Goal: Information Seeking & Learning: Learn about a topic

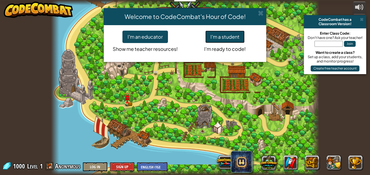
click at [224, 39] on button "I'm a student" at bounding box center [224, 37] width 39 height 12
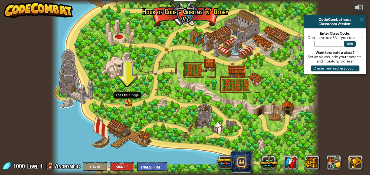
click at [129, 99] on img at bounding box center [127, 95] width 6 height 14
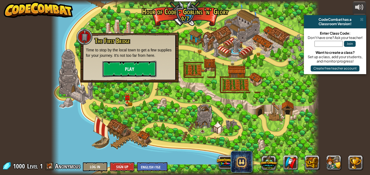
click at [136, 69] on button "Play" at bounding box center [129, 69] width 54 height 16
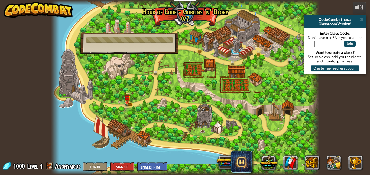
click at [136, 41] on div at bounding box center [129, 39] width 87 height 5
click at [220, 52] on div at bounding box center [185, 87] width 268 height 175
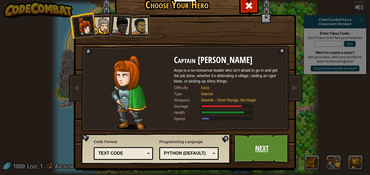
click at [253, 147] on link "Next" at bounding box center [261, 149] width 57 height 30
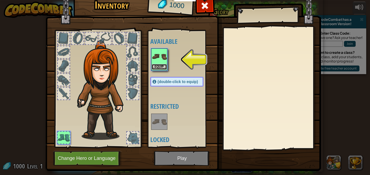
click at [156, 68] on button "Equip" at bounding box center [158, 67] width 15 height 6
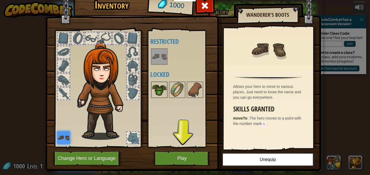
click at [157, 93] on img at bounding box center [158, 89] width 15 height 15
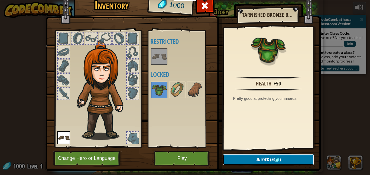
click at [266, 162] on span "Unlock" at bounding box center [262, 160] width 14 height 6
click at [238, 156] on button "Confirm" at bounding box center [267, 159] width 91 height 11
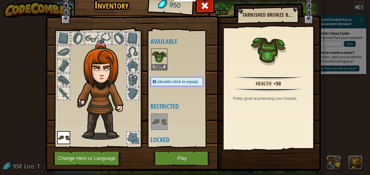
click at [165, 54] on img at bounding box center [158, 56] width 15 height 15
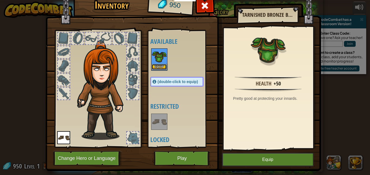
click at [160, 67] on button "Equip" at bounding box center [158, 67] width 15 height 6
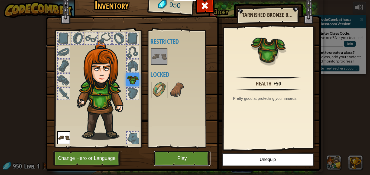
click at [179, 164] on button "Play" at bounding box center [182, 158] width 57 height 15
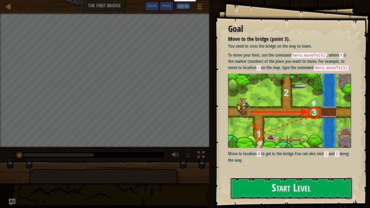
click at [275, 175] on button "Start Level" at bounding box center [290, 187] width 121 height 21
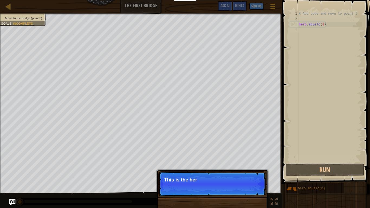
click at [305, 30] on div "# Add code and move to point 3 hero . moveTo ( 1 )" at bounding box center [329, 92] width 64 height 162
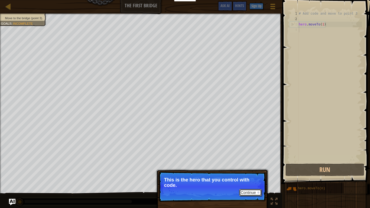
click at [247, 175] on button "Continue" at bounding box center [250, 192] width 22 height 7
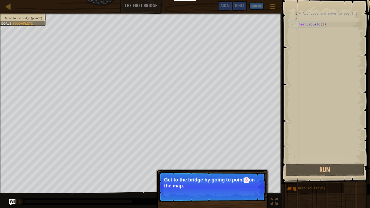
click at [248, 175] on button "Continue" at bounding box center [250, 192] width 22 height 7
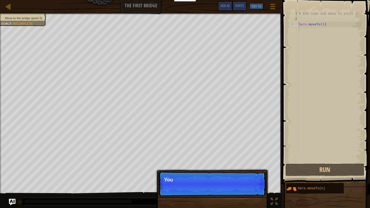
click at [248, 175] on p "Continue You" at bounding box center [211, 183] width 107 height 25
click at [248, 175] on p "Continue You can use these" at bounding box center [211, 183] width 107 height 25
click at [248, 175] on p "Continue You can use these metho" at bounding box center [211, 183] width 107 height 25
click at [248, 175] on p "Continue You can use these methods. Rig" at bounding box center [211, 183] width 107 height 25
click at [248, 175] on p "Continue You can use these methods. Right now" at bounding box center [211, 183] width 107 height 25
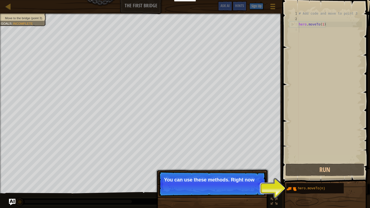
click at [248, 175] on p "Continue You can use these methods. Right now" at bounding box center [211, 183] width 107 height 25
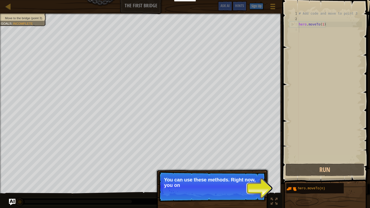
click at [248, 175] on p "Continue You can use these methods. Right now, you on" at bounding box center [211, 186] width 107 height 30
click at [248, 175] on p "Continue You can use these methods. Right now, you only nee" at bounding box center [211, 186] width 107 height 30
click at [248, 175] on p "Continue You can use these methods. Right now, you only need move" at bounding box center [211, 186] width 107 height 31
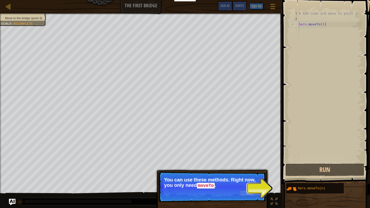
click at [248, 175] on button "Continue" at bounding box center [250, 192] width 22 height 7
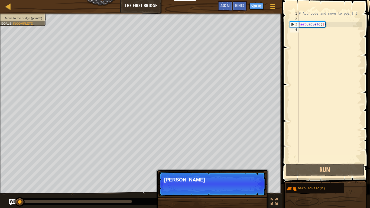
click at [248, 175] on p "Continue [PERSON_NAME]" at bounding box center [211, 183] width 107 height 25
click at [248, 175] on p "Continue Type your" at bounding box center [211, 183] width 107 height 25
click at [248, 175] on p "Continue Type your code" at bounding box center [211, 183] width 107 height 25
click at [248, 175] on p "Continue Type your code on the" at bounding box center [211, 183] width 107 height 25
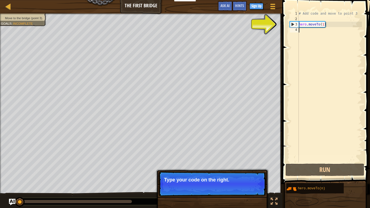
click at [248, 175] on p "Continue Type your code on the right." at bounding box center [211, 183] width 107 height 25
click at [248, 175] on p "Continue Type your code on the right. Add mor" at bounding box center [211, 183] width 107 height 25
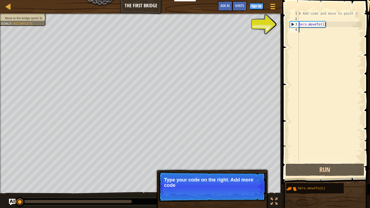
click at [248, 175] on p "Continue Type your code on the right. Add more code" at bounding box center [211, 186] width 107 height 30
click at [248, 175] on p "Continue Type your code on the right. Add more code to get" at bounding box center [211, 186] width 107 height 30
click at [248, 175] on p "Continue Type your code on the right. Add more code to get to poi" at bounding box center [211, 186] width 107 height 30
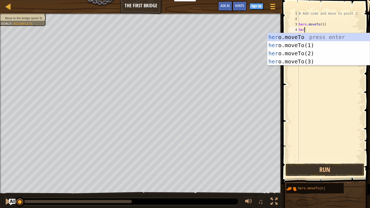
scroll to position [2, 1]
click at [308, 63] on div "hero .moveTo press enter hero .moveTo(1) press enter hero .moveTo(2) press ente…" at bounding box center [318, 57] width 102 height 49
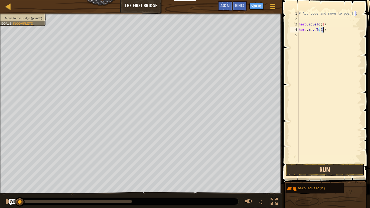
type textarea "hero.moveTo(3)"
click at [322, 166] on button "Run" at bounding box center [324, 169] width 79 height 12
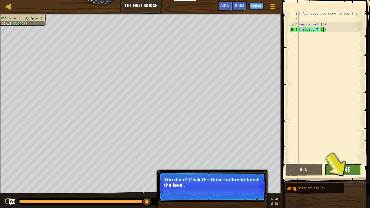
click at [344, 167] on span "Done" at bounding box center [343, 169] width 14 height 9
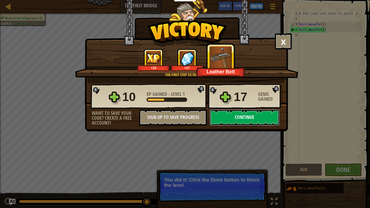
click at [258, 115] on button "Continue" at bounding box center [244, 117] width 70 height 16
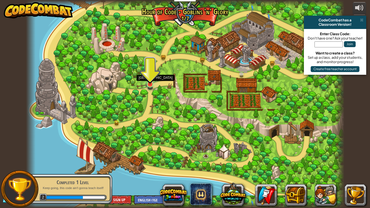
click at [151, 83] on img at bounding box center [150, 75] width 8 height 18
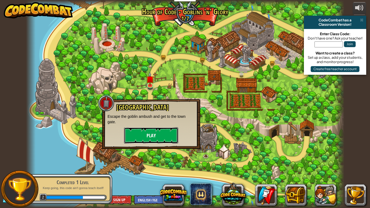
click at [155, 131] on button "Play" at bounding box center [151, 135] width 54 height 16
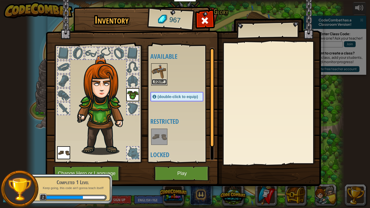
click at [162, 80] on button "Equip" at bounding box center [158, 82] width 15 height 6
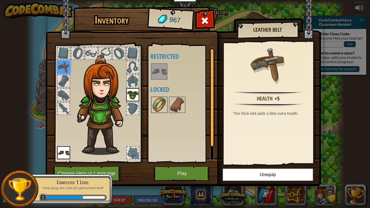
click at [164, 107] on img at bounding box center [158, 104] width 15 height 15
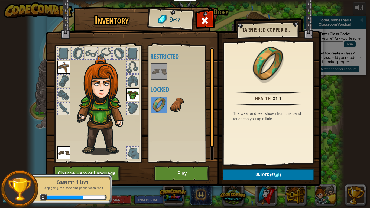
click at [172, 102] on img at bounding box center [176, 104] width 15 height 15
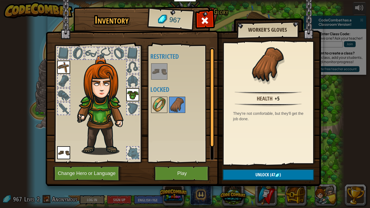
click at [160, 108] on img at bounding box center [158, 104] width 15 height 15
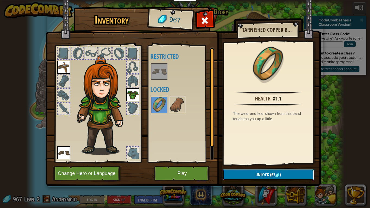
click at [266, 173] on span "Unlock" at bounding box center [262, 174] width 14 height 6
click at [265, 175] on button "Confirm" at bounding box center [267, 174] width 91 height 11
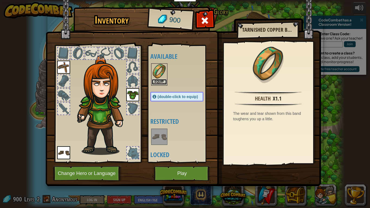
click at [158, 81] on button "Equip" at bounding box center [158, 82] width 15 height 6
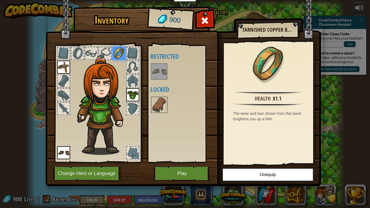
click at [119, 50] on img at bounding box center [118, 53] width 13 height 13
click at [173, 175] on button "Play" at bounding box center [182, 173] width 57 height 15
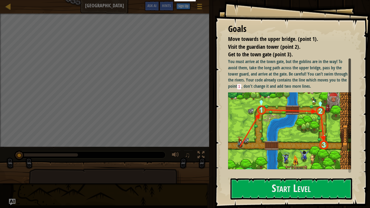
click at [226, 113] on div "Goals Move towards the upper bridge. (point 1). Visit the [GEOGRAPHIC_DATA] (po…" at bounding box center [291, 104] width 155 height 208
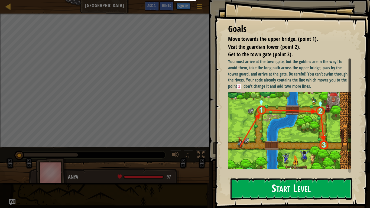
click at [262, 175] on button "Start Level" at bounding box center [290, 188] width 121 height 21
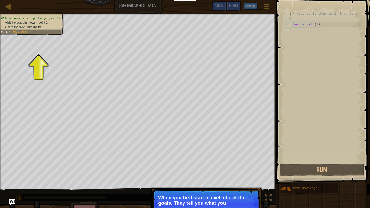
click at [242, 175] on p "Continue When you first start a level, check the goals. They tell you what you" at bounding box center [205, 204] width 107 height 30
click at [242, 175] on button "Continue" at bounding box center [244, 210] width 22 height 7
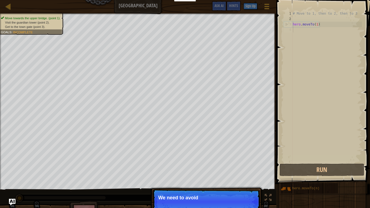
click at [242, 175] on p "Continue We need to avoid" at bounding box center [205, 201] width 107 height 25
click at [243, 175] on button "Continue" at bounding box center [244, 204] width 22 height 7
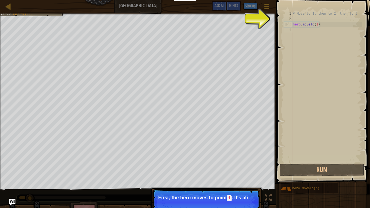
click at [243, 175] on p "Continue First, the hero moves to point 1 . It's alr" at bounding box center [205, 201] width 107 height 25
click at [243, 175] on button "Continue" at bounding box center [244, 210] width 22 height 7
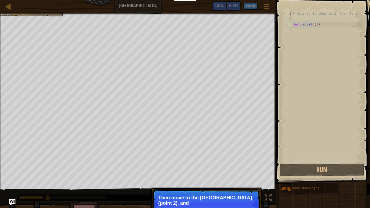
click at [243, 175] on p "Continue Then move to the [GEOGRAPHIC_DATA] (point 2), and" at bounding box center [205, 204] width 107 height 30
click at [243, 175] on p "Continue Then move to the [GEOGRAPHIC_DATA] (point 2), and finally to the gate" at bounding box center [205, 204] width 107 height 30
click at [243, 175] on button "Continue" at bounding box center [244, 210] width 22 height 7
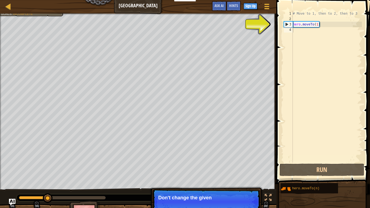
click at [243, 175] on p "Continue Don't change the given" at bounding box center [205, 201] width 107 height 25
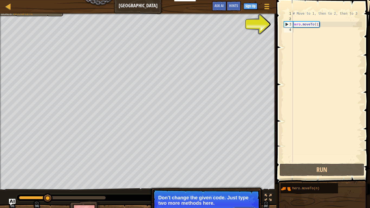
click at [243, 175] on button "Continue" at bounding box center [244, 210] width 22 height 7
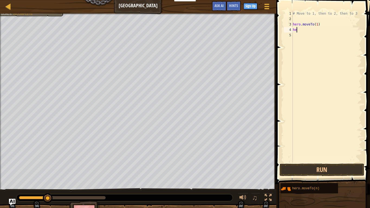
scroll to position [2, 1]
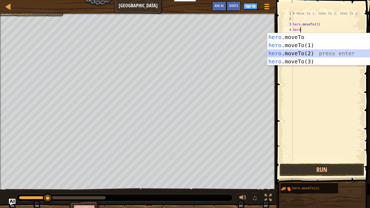
click at [294, 54] on div "hero .moveTo press enter hero .moveTo(1) press enter hero .moveTo(2) press ente…" at bounding box center [318, 57] width 102 height 49
type textarea "hero.moveTo(2)"
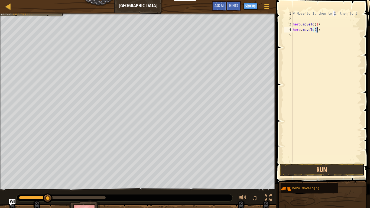
click at [291, 37] on div "5" at bounding box center [287, 34] width 9 height 5
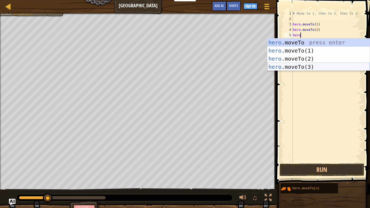
click at [300, 69] on div "hero .moveTo press enter hero .moveTo(1) press enter hero .moveTo(2) press ente…" at bounding box center [318, 62] width 102 height 49
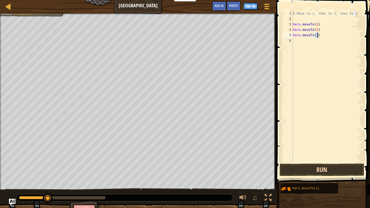
type textarea "hero.moveTo(3)"
click at [334, 167] on button "Run" at bounding box center [321, 169] width 84 height 12
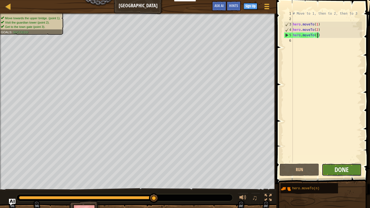
click at [342, 171] on span "Done" at bounding box center [341, 169] width 14 height 9
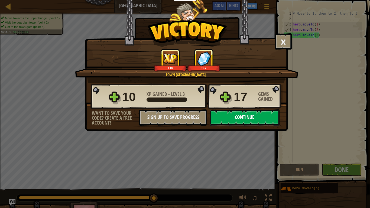
click at [237, 121] on button "Continue" at bounding box center [244, 117] width 70 height 16
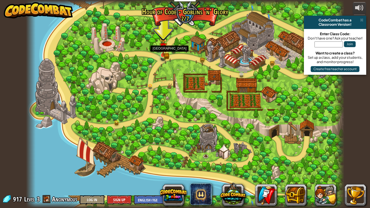
click at [162, 52] on img at bounding box center [163, 47] width 8 height 18
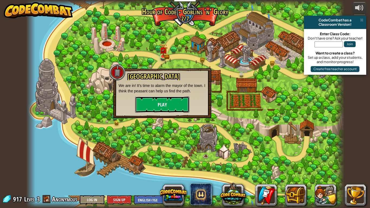
click at [161, 103] on button "Play" at bounding box center [162, 104] width 54 height 16
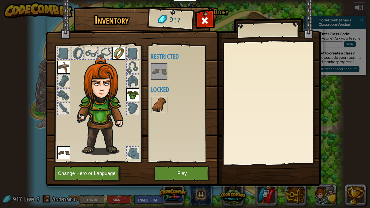
click at [158, 108] on img at bounding box center [158, 104] width 15 height 15
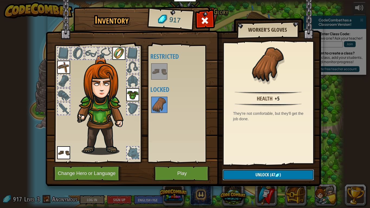
click at [238, 174] on button "Unlock (47 )" at bounding box center [267, 174] width 91 height 11
click at [240, 174] on button "Confirm" at bounding box center [267, 174] width 91 height 11
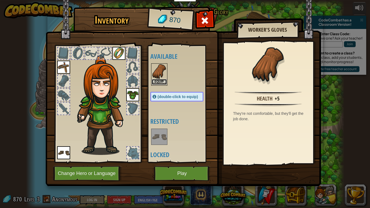
click at [158, 79] on button "Equip" at bounding box center [158, 82] width 15 height 6
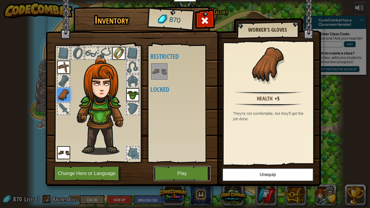
click at [180, 175] on button "Play" at bounding box center [182, 173] width 57 height 15
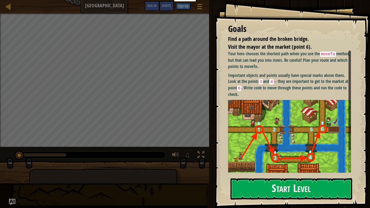
click at [271, 95] on p "Important objects and points usually have special marks above them. Look at the…" at bounding box center [289, 84] width 123 height 25
click at [255, 175] on button "Start Level" at bounding box center [290, 188] width 121 height 21
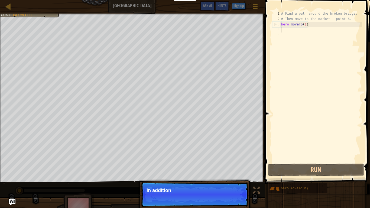
click at [303, 31] on div "# Find a path around the broken bridge. # Then move to the market - point 6. he…" at bounding box center [321, 92] width 82 height 162
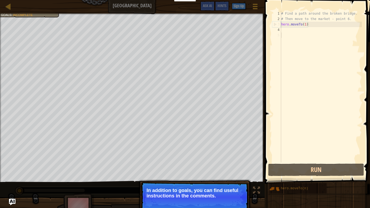
click at [283, 36] on div "# Find a path around the broken bridge. # Then move to the market - point 6. he…" at bounding box center [321, 92] width 82 height 162
click at [282, 29] on div "# Find a path around the broken bridge. # Then move to the market - point 6. he…" at bounding box center [321, 92] width 82 height 162
click at [233, 175] on button "Continue" at bounding box center [232, 202] width 22 height 7
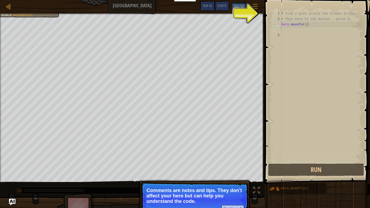
click at [232, 175] on p "Comments are notes and tips. They don't affect your hero but can help you under…" at bounding box center [194, 195] width 96 height 16
click at [230, 175] on p "Continue Comments are notes and tips. They don't affect your hero but can help …" at bounding box center [194, 200] width 107 height 36
click at [230, 175] on button "Continue" at bounding box center [232, 208] width 22 height 7
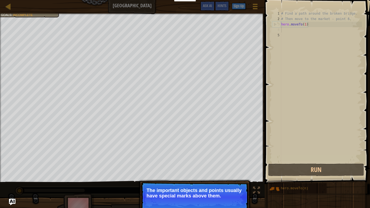
click at [230, 175] on button "Continue" at bounding box center [232, 202] width 22 height 7
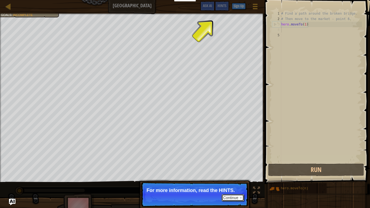
click at [233, 175] on button "Continue" at bounding box center [232, 197] width 22 height 7
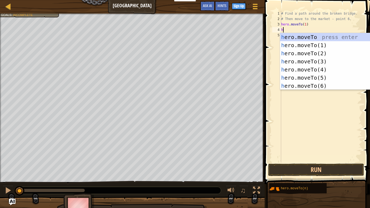
scroll to position [2, 0]
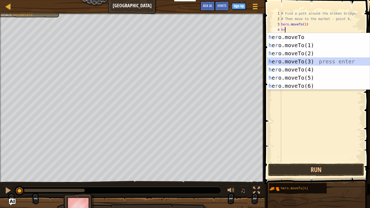
click at [312, 60] on div "h e r o.moveTo press enter h e r o.moveTo(1) press enter h e r o.moveTo(2) pres…" at bounding box center [318, 69] width 102 height 73
type textarea "hero.moveTo(3)"
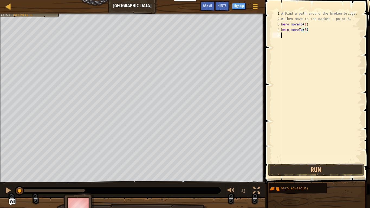
click at [288, 39] on div "# Find a path around the broken bridge. # Then move to the market - point 6. he…" at bounding box center [321, 92] width 82 height 162
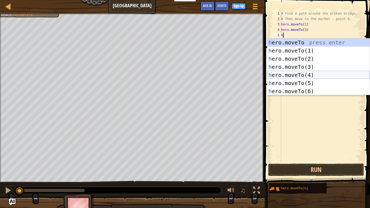
click at [304, 74] on div "h ero.moveTo press enter h ero.moveTo(1) press enter h ero.moveTo(2) press ente…" at bounding box center [318, 74] width 102 height 73
type textarea "hero.moveTo(4)"
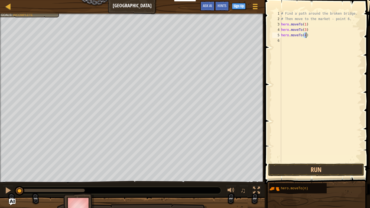
click at [285, 42] on div "# Find a path around the broken bridge. # Then move to the market - point 6. he…" at bounding box center [321, 92] width 82 height 162
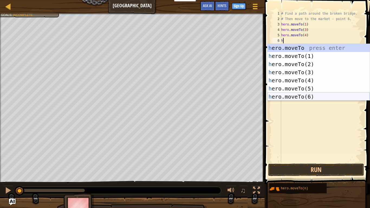
click at [290, 97] on div "h ero.moveTo press enter h ero.moveTo(1) press enter h ero.moveTo(2) press ente…" at bounding box center [318, 80] width 102 height 73
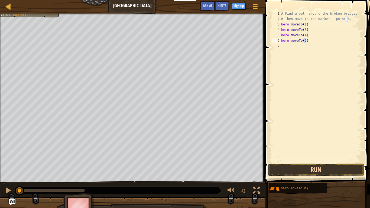
type textarea "hero.moveTo(6)"
click at [293, 168] on button "Run" at bounding box center [316, 169] width 96 height 12
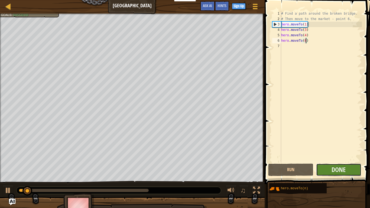
click at [328, 173] on button "Done" at bounding box center [338, 169] width 45 height 12
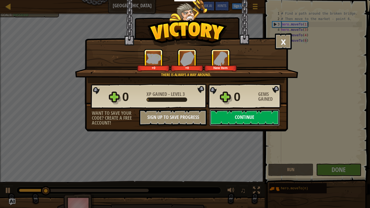
click at [242, 122] on button "Continue" at bounding box center [244, 117] width 70 height 16
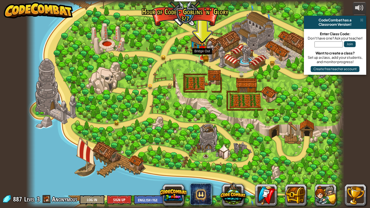
click at [204, 55] on img at bounding box center [202, 50] width 8 height 18
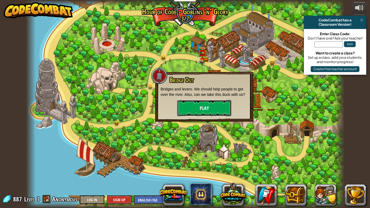
click at [202, 105] on button "Play" at bounding box center [204, 108] width 54 height 16
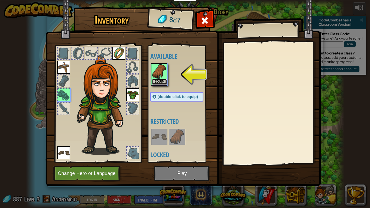
click at [163, 81] on button "Equip" at bounding box center [158, 82] width 15 height 6
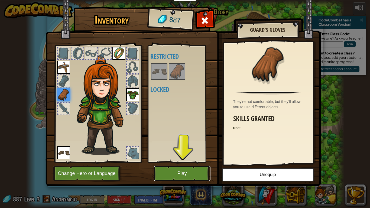
click at [181, 171] on button "Play" at bounding box center [182, 173] width 57 height 15
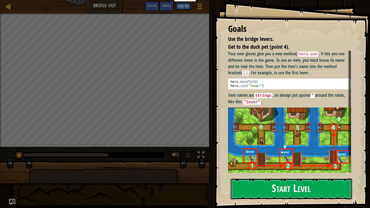
click at [238, 175] on button "Start Level" at bounding box center [290, 188] width 121 height 21
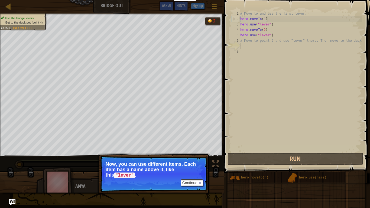
click at [197, 175] on p "Continue Now, you can use different items. Each item has a name above it, like …" at bounding box center [153, 174] width 107 height 36
click at [197, 175] on button "Continue" at bounding box center [191, 182] width 22 height 7
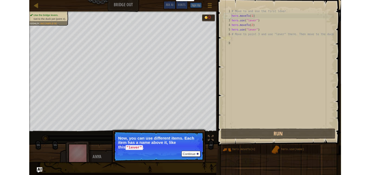
scroll to position [2, 0]
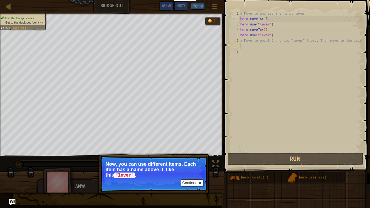
click at [197, 175] on div "Continue Now, you can use different items. Each item has a name above it, like …" at bounding box center [153, 196] width 113 height 80
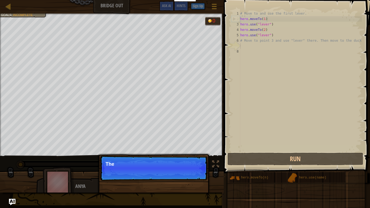
click at [197, 175] on div "Continue The" at bounding box center [153, 196] width 113 height 80
click at [197, 175] on div "Continue The sample code helps wi" at bounding box center [153, 196] width 113 height 80
click at [197, 175] on div "Continue The sample code helps with the" at bounding box center [153, 196] width 113 height 80
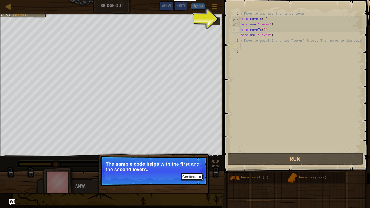
click at [196, 175] on button "Continue" at bounding box center [191, 176] width 22 height 7
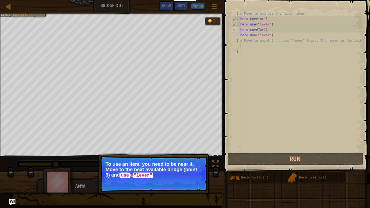
click at [196, 175] on button "Continue" at bounding box center [191, 182] width 22 height 7
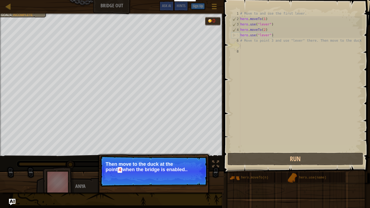
click at [194, 174] on button "Continue" at bounding box center [191, 177] width 22 height 7
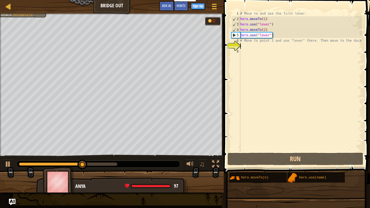
click at [272, 46] on div "# Move to and use the first lever. hero . moveTo ( 1 ) hero . use ( "lever" ) h…" at bounding box center [300, 86] width 123 height 151
click at [259, 47] on div "# Move to and use the first lever. hero . moveTo ( 1 ) hero . use ( "lever" ) h…" at bounding box center [300, 86] width 123 height 151
click at [249, 46] on div "# Move to and use the first lever. hero . moveTo ( 1 ) hero . use ( "lever" ) h…" at bounding box center [300, 86] width 123 height 151
click at [268, 40] on div "# Move to and use the first lever. hero . moveTo ( 1 ) hero . use ( "lever" ) h…" at bounding box center [300, 86] width 123 height 151
type textarea "# Move to point 3 and use "lever" there. Then move to the duck."
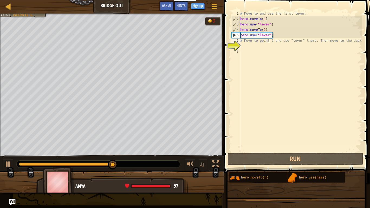
click at [250, 47] on div "# Move to and use the first lever. hero . moveTo ( 1 ) hero . use ( "lever" ) h…" at bounding box center [300, 86] width 123 height 151
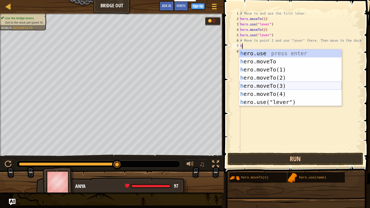
click at [282, 87] on div "h ero.use press enter h ero.moveTo press enter h ero.moveTo(1) press enter h er…" at bounding box center [290, 85] width 102 height 73
type textarea "hero.moveTo(3)"
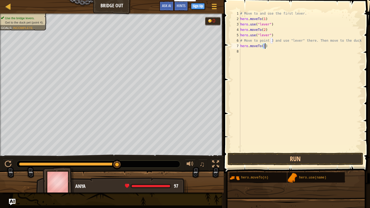
click at [248, 54] on div "# Move to and use the first lever. hero . moveTo ( 1 ) hero . use ( "lever" ) h…" at bounding box center [300, 86] width 123 height 151
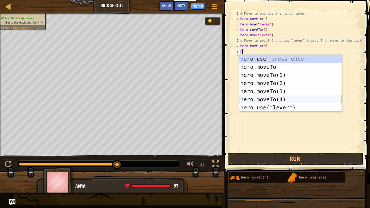
click at [277, 96] on div "h ero.use press enter h ero.moveTo press enter h ero.moveTo(1) press enter h er…" at bounding box center [290, 91] width 102 height 73
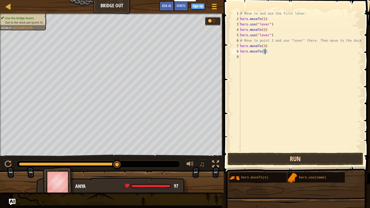
type textarea "hero.moveTo(4)"
click at [312, 157] on button "Run" at bounding box center [295, 159] width 136 height 12
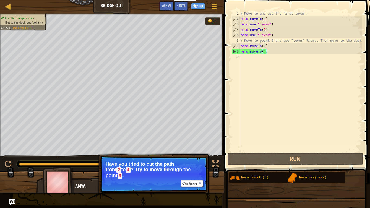
click at [277, 60] on div "# Move to and use the first lever. hero . moveTo ( 1 ) hero . use ( "lever" ) h…" at bounding box center [300, 86] width 123 height 151
click at [274, 52] on div "# Move to and use the first lever. hero . moveTo ( 1 ) hero . use ( "lever" ) h…" at bounding box center [300, 86] width 123 height 151
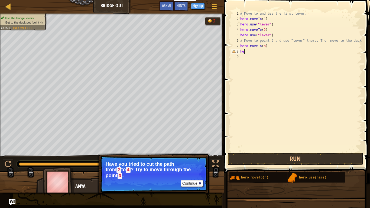
type textarea "h"
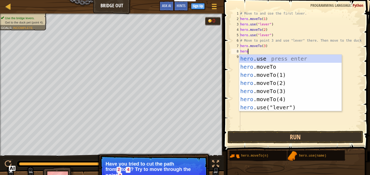
scroll to position [2, 1]
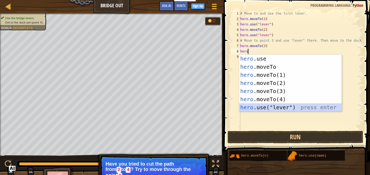
click at [283, 108] on div "hero .use press enter hero .moveTo press enter hero .moveTo(1) press enter hero…" at bounding box center [290, 91] width 102 height 73
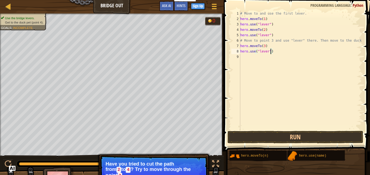
click at [271, 53] on div "# Move to and use the first lever. hero . moveTo ( 1 ) hero . use ( "lever" ) h…" at bounding box center [300, 76] width 123 height 130
click at [275, 53] on div "# Move to and use the first lever. hero . moveTo ( 1 ) hero . use ( "lever" ) h…" at bounding box center [300, 76] width 123 height 130
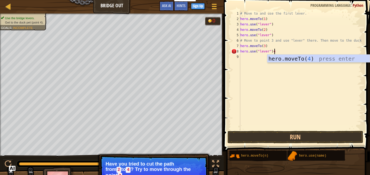
click at [279, 53] on div "# Move to and use the first lever. hero . moveTo ( 1 ) hero . use ( "lever" ) h…" at bounding box center [300, 76] width 123 height 130
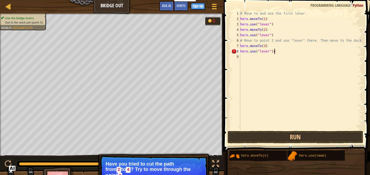
type textarea "hero.use("lever")"
click at [256, 53] on div "# Move to and use the first lever. hero . moveTo ( 1 ) hero . use ( "lever" ) h…" at bounding box center [300, 76] width 123 height 130
click at [280, 52] on div "# Move to and use the first lever. hero . moveTo ( 1 ) hero . use ( "lever" ) h…" at bounding box center [300, 76] width 123 height 130
click at [248, 62] on div "# Move to and use the first lever. hero . moveTo ( 1 ) hero . use ( "lever" ) h…" at bounding box center [300, 76] width 123 height 130
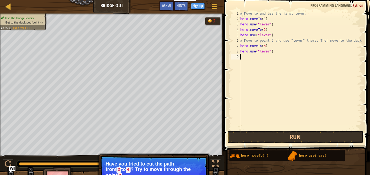
scroll to position [2, 0]
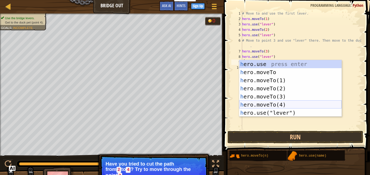
click at [273, 103] on div "h ero.use press enter h ero.moveTo press enter h ero.moveTo(1) press enter h er…" at bounding box center [290, 96] width 102 height 73
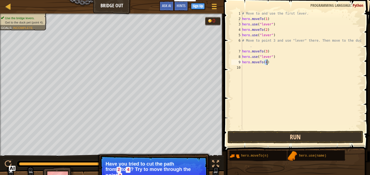
type textarea "hero.moveTo(4)"
click at [268, 137] on button "Run" at bounding box center [295, 137] width 136 height 12
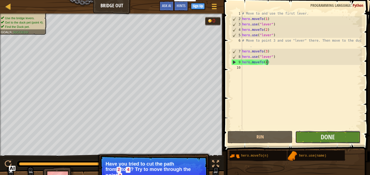
click at [321, 143] on button "Done" at bounding box center [327, 137] width 65 height 12
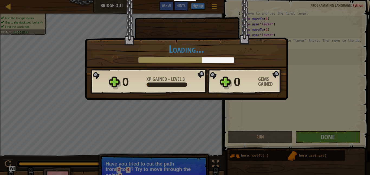
click at [273, 82] on div "Gems Gained" at bounding box center [270, 82] width 24 height 10
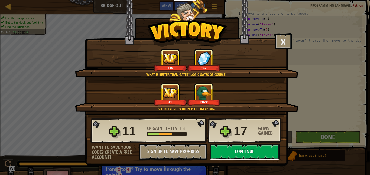
click at [253, 156] on button "Continue" at bounding box center [244, 152] width 70 height 16
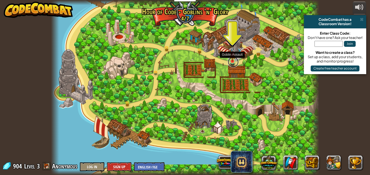
click at [230, 62] on link at bounding box center [232, 62] width 11 height 11
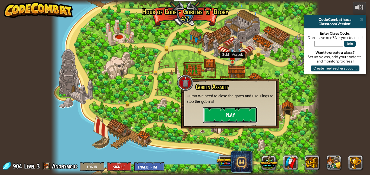
click at [230, 109] on button "Play" at bounding box center [230, 115] width 54 height 16
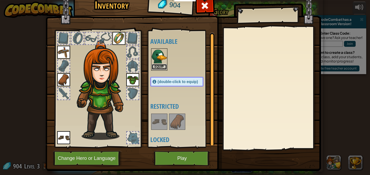
click at [166, 67] on button "Equip" at bounding box center [158, 67] width 15 height 6
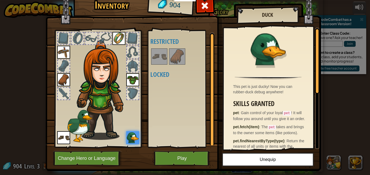
click at [162, 57] on img at bounding box center [158, 56] width 15 height 15
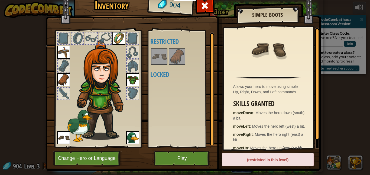
click at [188, 118] on div "Available Equip Equip Equip Equip Equip (double-click to equip) Restricted Lock…" at bounding box center [182, 88] width 64 height 113
click at [194, 155] on button "Play" at bounding box center [182, 158] width 57 height 15
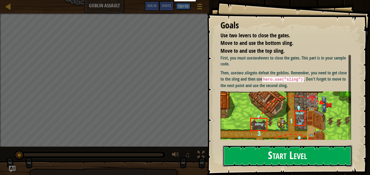
click at [245, 156] on button "Start Level" at bounding box center [287, 155] width 129 height 21
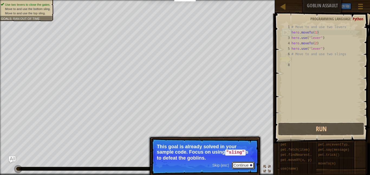
click at [245, 165] on button "Continue" at bounding box center [243, 165] width 22 height 7
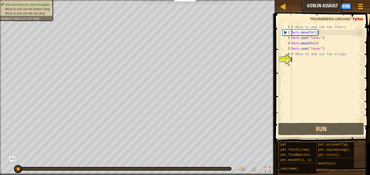
click at [322, 33] on div "# Move to and use two levers hero . moveTo ( 1 ) hero . use ( "lever" ) hero . …" at bounding box center [325, 78] width 71 height 108
type textarea "hero.moveTo(1)"
click at [333, 57] on div "# Move to and use two levers hero . moveTo ( 1 ) hero . use ( "lever" ) hero . …" at bounding box center [325, 78] width 71 height 108
click at [333, 52] on div "# Move to and use two levers hero . moveTo ( 1 ) hero . use ( "lever" ) hero . …" at bounding box center [325, 78] width 71 height 108
type textarea "# Move to and use two slings"
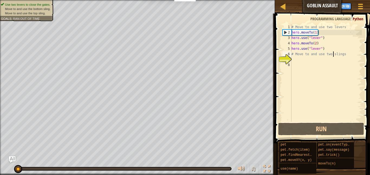
click at [357, 52] on div "# Move to and use two levers hero . moveTo ( 1 ) hero . use ( "lever" ) hero . …" at bounding box center [325, 78] width 71 height 108
click at [295, 63] on div "# Move to and use two levers hero . moveTo ( 1 ) hero . use ( "lever" ) hero . …" at bounding box center [325, 78] width 71 height 108
click at [296, 60] on div "# Move to and use two levers hero . moveTo ( 1 ) hero . use ( "lever" ) hero . …" at bounding box center [325, 78] width 71 height 108
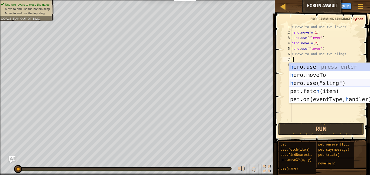
click at [305, 84] on div "h ero.use press enter h ero.moveTo press enter h ero.use("sling") press enter p…" at bounding box center [340, 91] width 102 height 57
type textarea "hero.use("sling")"
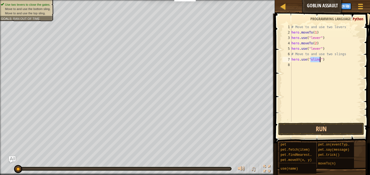
click at [297, 68] on div "# Move to and use two levers hero . moveTo ( 1 ) hero . use ( "lever" ) hero . …" at bounding box center [325, 78] width 71 height 108
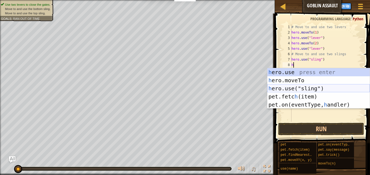
click at [301, 88] on div "h ero.use press enter h ero.moveTo press enter h ero.use("sling") press enter p…" at bounding box center [318, 96] width 102 height 57
type textarea "hero.use("sling")"
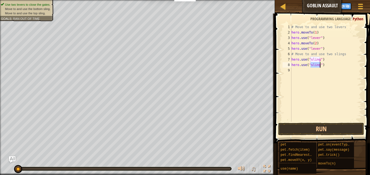
click at [294, 72] on div "# Move to and use two levers hero . moveTo ( 1 ) hero . use ( "lever" ) hero . …" at bounding box center [325, 78] width 71 height 108
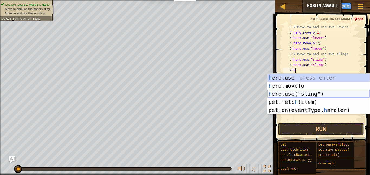
click at [296, 92] on div "h ero.use press enter h ero.moveTo press enter h ero.use("sling") press enter p…" at bounding box center [318, 102] width 102 height 57
type textarea "hero.use("sling")"
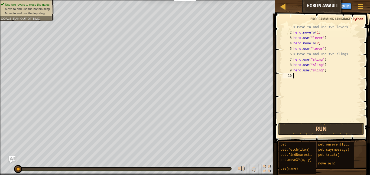
click at [296, 79] on div "# Move to and use two levers hero . moveTo ( 1 ) hero . use ( "lever" ) hero . …" at bounding box center [327, 78] width 70 height 108
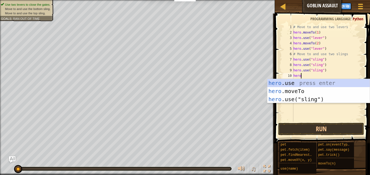
scroll to position [2, 1]
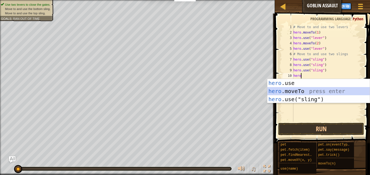
click at [316, 90] on div "hero .use press enter hero .moveTo press enter hero .use("sling") press enter" at bounding box center [318, 99] width 102 height 41
type textarea "hero.moveTo(2)"
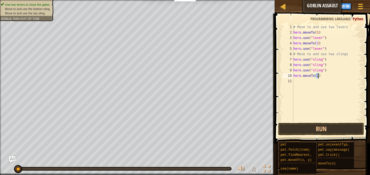
click at [323, 79] on div "# Move to and use two levers hero . moveTo ( 1 ) hero . use ( "lever" ) hero . …" at bounding box center [327, 78] width 70 height 108
click at [319, 78] on div "# Move to and use two levers hero . moveTo ( 1 ) hero . use ( "lever" ) hero . …" at bounding box center [327, 78] width 70 height 108
click at [318, 78] on div "# Move to and use two levers hero . moveTo ( 1 ) hero . use ( "lever" ) hero . …" at bounding box center [327, 78] width 70 height 108
type textarea "hero.moveTo(4)"
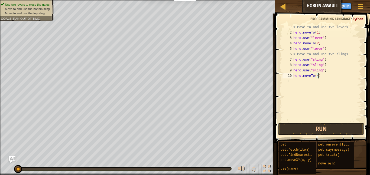
scroll to position [2, 4]
click at [317, 85] on div "# Move to and use two levers hero . moveTo ( 1 ) hero . use ( "lever" ) hero . …" at bounding box center [327, 78] width 70 height 108
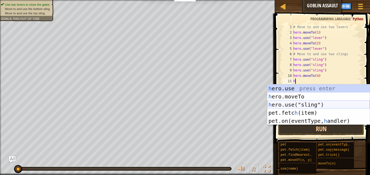
click at [317, 105] on div "h ero.use press enter h ero.moveTo press enter h ero.use("sling") press enter p…" at bounding box center [318, 112] width 102 height 57
type textarea "hero.use("sling")"
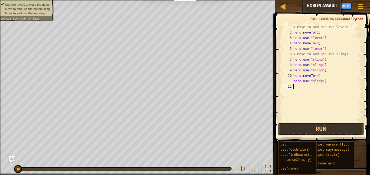
click at [298, 90] on div "# Move to and use two levers hero . moveTo ( 1 ) hero . use ( "lever" ) hero . …" at bounding box center [327, 78] width 70 height 108
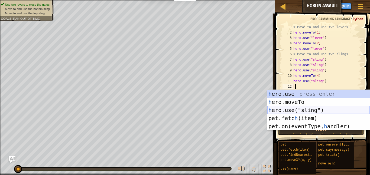
click at [301, 111] on div "h ero.use press enter h ero.moveTo press enter h ero.use("sling") press enter p…" at bounding box center [318, 118] width 102 height 57
type textarea "hero.use("sling")"
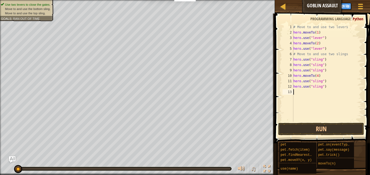
click at [297, 98] on div "# Move to and use two levers hero . moveTo ( 1 ) hero . use ( "lever" ) hero . …" at bounding box center [327, 78] width 70 height 108
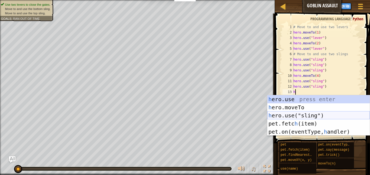
click at [304, 114] on div "h ero.use press enter h ero.moveTo press enter h ero.use("sling") press enter p…" at bounding box center [318, 123] width 102 height 57
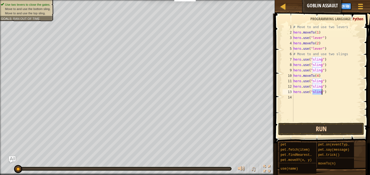
type textarea "hero.use("sling")"
click at [307, 129] on button "Run" at bounding box center [321, 129] width 86 height 12
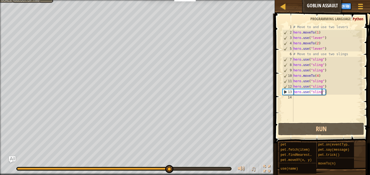
click at [305, 99] on div "# Move to and use two levers hero . moveTo ( 1 ) hero . use ( "lever" ) hero . …" at bounding box center [327, 78] width 70 height 108
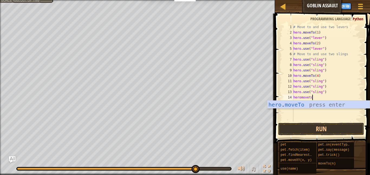
scroll to position [2, 3]
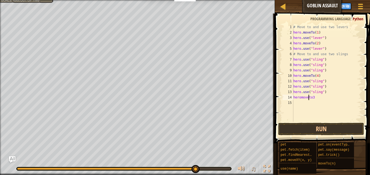
click at [308, 99] on div "# Move to and use two levers hero . moveTo ( 1 ) hero . use ( "lever" ) hero . …" at bounding box center [327, 78] width 70 height 108
click at [301, 99] on div "# Move to and use two levers hero . moveTo ( 1 ) hero . use ( "lever" ) hero . …" at bounding box center [327, 78] width 70 height 108
click at [319, 100] on div "# Move to and use two levers hero . moveTo ( 1 ) hero . use ( "lever" ) hero . …" at bounding box center [327, 78] width 70 height 108
type textarea "h"
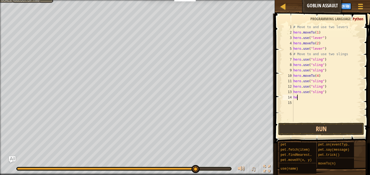
scroll to position [2, 0]
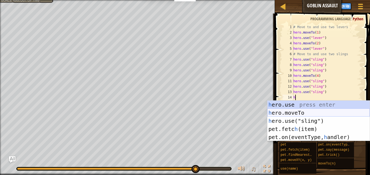
click at [312, 113] on div "h ero.use press enter h ero.moveTo press enter h ero.use("sling") press enter p…" at bounding box center [318, 129] width 102 height 57
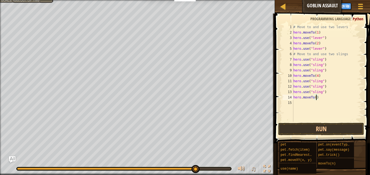
type textarea "hero.moveTo(3)"
click at [302, 105] on div "# Move to and use two levers hero . moveTo ( 1 ) hero . use ( "lever" ) hero . …" at bounding box center [327, 78] width 70 height 108
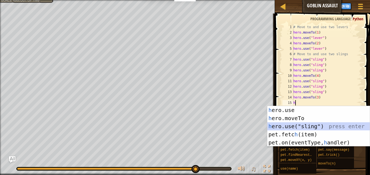
click at [310, 124] on div "h ero.use press enter h ero.moveTo press enter h ero.use("sling") press enter p…" at bounding box center [318, 134] width 102 height 57
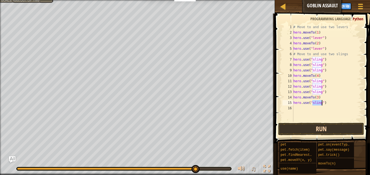
type textarea "hero.use("sling")"
click at [309, 128] on button "Run" at bounding box center [321, 129] width 86 height 12
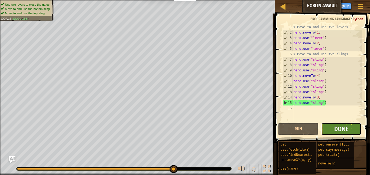
click at [335, 131] on span "Done" at bounding box center [341, 128] width 14 height 9
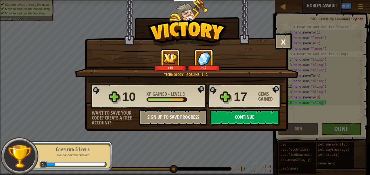
click at [256, 115] on button "Continue" at bounding box center [244, 117] width 70 height 16
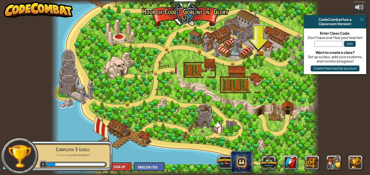
click at [257, 47] on img at bounding box center [258, 45] width 4 height 4
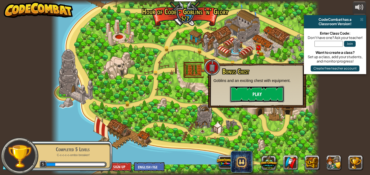
click at [259, 95] on button "Play" at bounding box center [257, 94] width 54 height 16
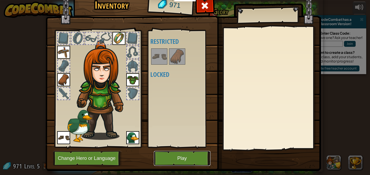
click at [174, 154] on button "Play" at bounding box center [182, 158] width 57 height 15
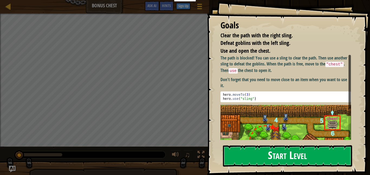
click at [259, 158] on button "Start Level" at bounding box center [287, 155] width 129 height 21
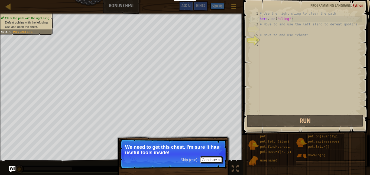
click at [211, 160] on button "Continue" at bounding box center [211, 159] width 22 height 7
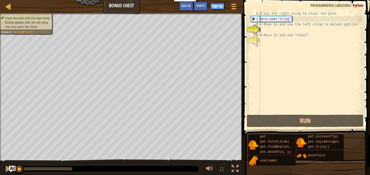
click at [279, 27] on div "# Use the right sling to clear the path. hero . use ( "sling" ) # Move to and u…" at bounding box center [309, 68] width 103 height 114
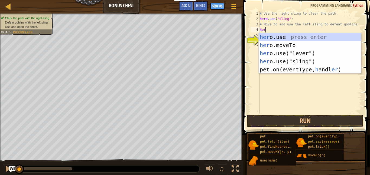
scroll to position [2, 1]
click at [295, 44] on div "her o.use press enter her o.moveTo press enter her o.use("lever") press enter h…" at bounding box center [309, 61] width 102 height 57
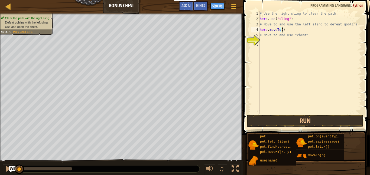
type textarea "hero.moveTo(3)"
click at [296, 43] on div "# Use the right sling to clear the path. hero . use ( "sling" ) # Move to and u…" at bounding box center [309, 68] width 103 height 114
click at [277, 34] on div "# Use the right sling to clear the path. hero . use ( "sling" ) # Move to and u…" at bounding box center [309, 68] width 103 height 114
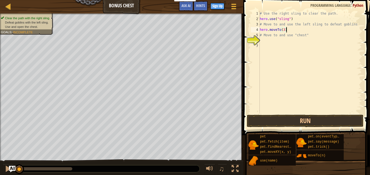
click at [292, 32] on div "# Use the right sling to clear the path. hero . use ( "sling" ) # Move to and u…" at bounding box center [309, 68] width 103 height 114
type textarea "hero.moveTo(3)"
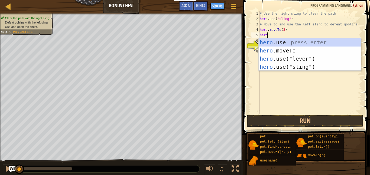
scroll to position [2, 1]
click at [306, 67] on div "hero .use press enter hero .moveTo press enter hero .use("lever") press enter h…" at bounding box center [309, 62] width 102 height 49
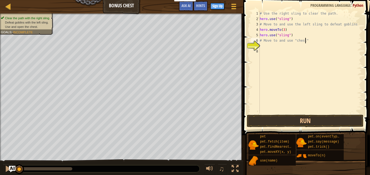
click at [305, 43] on div "# Use the right sling to clear the path. hero . use ( "sling" ) # Move to and u…" at bounding box center [309, 68] width 103 height 114
type textarea "# Move to and use "chest""
click at [308, 44] on div "# Use the right sling to clear the path. hero . use ( "sling" ) # Move to and u…" at bounding box center [309, 68] width 103 height 114
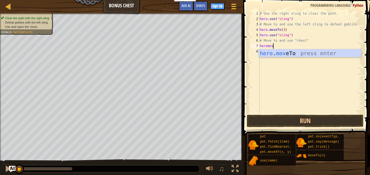
scroll to position [2, 2]
click at [316, 53] on div "hero . move To press enter" at bounding box center [309, 61] width 102 height 24
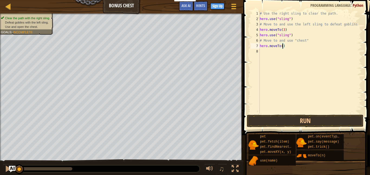
type textarea "hero.moveTo(4)"
click at [312, 56] on div "# Use the right sling to clear the path. hero . use ( "sling" ) # Move to and u…" at bounding box center [309, 68] width 103 height 114
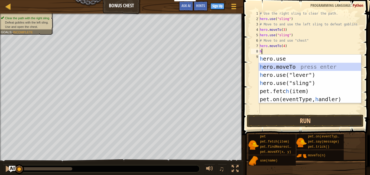
click at [292, 67] on div "h ero.use press enter h ero.moveTo press enter h ero.use("lever") press enter h…" at bounding box center [309, 87] width 102 height 65
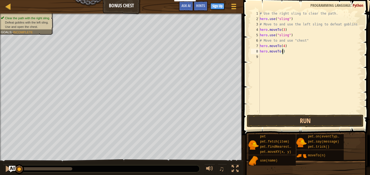
type textarea "hero.moveTo(6)"
click at [297, 55] on div "# Use the right sling to clear the path. hero . use ( "sling" ) # Move to and u…" at bounding box center [309, 68] width 103 height 114
type textarea "h"
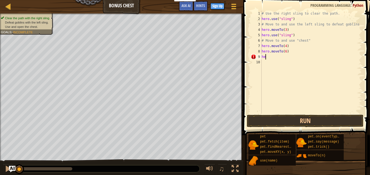
scroll to position [2, 0]
click at [326, 124] on button "Run" at bounding box center [304, 121] width 117 height 12
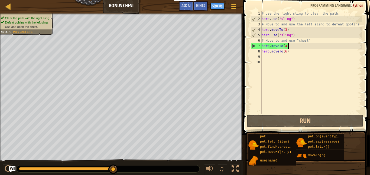
click at [289, 48] on div "# Use the right sling to clear the path. hero . use ( "sling" ) # Move to and u…" at bounding box center [310, 68] width 101 height 114
click at [286, 46] on div "# Use the right sling to clear the path. hero . use ( "sling" ) # Move to and u…" at bounding box center [310, 68] width 101 height 114
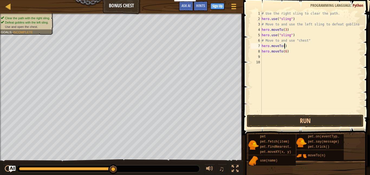
scroll to position [2, 4]
click at [285, 51] on div "# Use the right sling to clear the path. hero . use ( "sling" ) # Move to and u…" at bounding box center [310, 68] width 101 height 114
type textarea "hero.moveTo(4)"
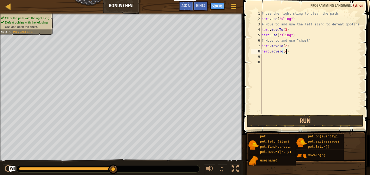
click at [277, 58] on div "# Use the right sling to clear the path. hero . use ( "sling" ) # Move to and u…" at bounding box center [310, 68] width 101 height 114
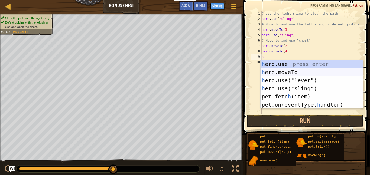
click at [283, 71] on div "h ero.use press enter h ero.moveTo press enter h ero.use("lever") press enter h…" at bounding box center [311, 92] width 102 height 65
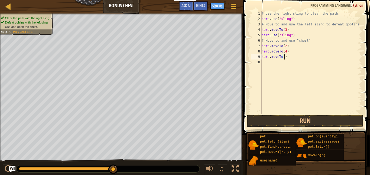
type textarea "hero.moveTo(6)"
click at [284, 118] on button "Run" at bounding box center [304, 121] width 117 height 12
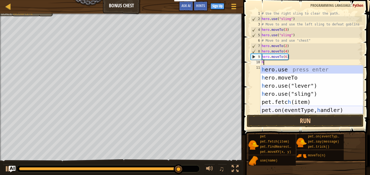
click at [279, 110] on div "h ero.use press enter h ero.moveTo press enter h ero.use("lever") press enter h…" at bounding box center [311, 97] width 102 height 65
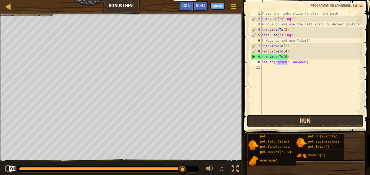
click at [280, 115] on button "Run" at bounding box center [304, 121] width 117 height 12
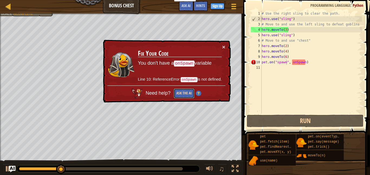
click at [184, 96] on button "Ask the AI" at bounding box center [183, 93] width 21 height 10
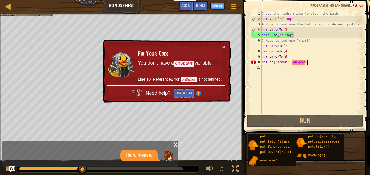
click at [315, 63] on div "# Use the right sling to clear the path. hero . use ( "sling" ) # Move to and u…" at bounding box center [310, 68] width 101 height 114
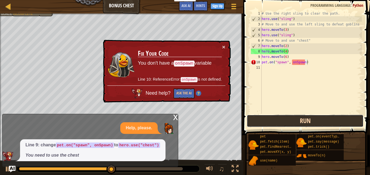
click at [291, 119] on button "Run" at bounding box center [304, 121] width 117 height 12
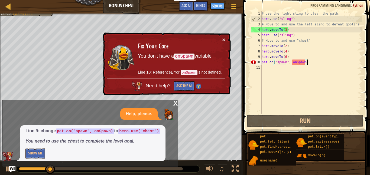
click at [308, 63] on div "# Use the right sling to clear the path. hero . use ( "sling" ) # Move to and u…" at bounding box center [310, 68] width 101 height 114
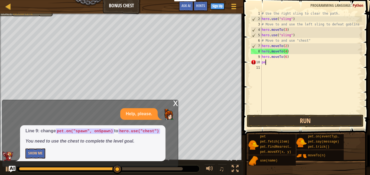
type textarea "p"
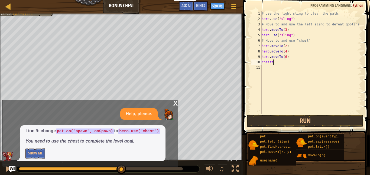
scroll to position [2, 1]
type textarea "cheast"
click at [283, 121] on button "Run" at bounding box center [304, 121] width 117 height 12
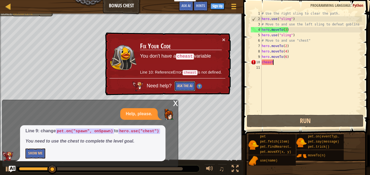
click at [191, 86] on button "Ask the AI" at bounding box center [184, 86] width 21 height 10
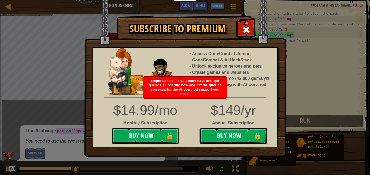
click at [219, 94] on div "Oops! Looks like you don’t have enough queries. Subscribe now and get the queri…" at bounding box center [184, 88] width 83 height 22
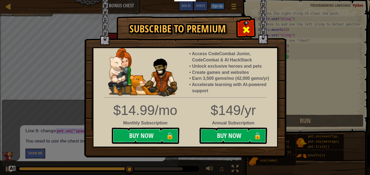
click at [240, 30] on div at bounding box center [245, 29] width 17 height 17
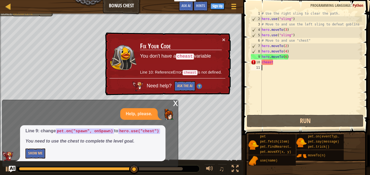
click at [309, 74] on div "# Use the right sling to clear the path. hero . use ( "sling" ) # Move to and u…" at bounding box center [310, 68] width 101 height 114
click at [224, 38] on button "×" at bounding box center [223, 40] width 3 height 6
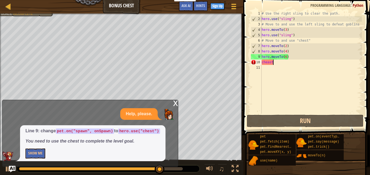
click at [281, 62] on div "# Use the right sling to clear the path. hero . use ( "sling" ) # Move to and u…" at bounding box center [310, 68] width 101 height 114
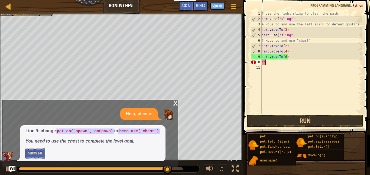
type textarea "c"
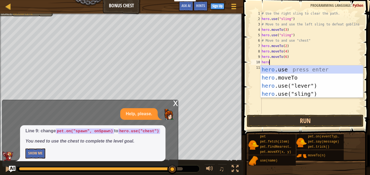
scroll to position [2, 1]
click at [290, 86] on div "hero .use press enter hero .moveTo press enter hero .use("lever") press enter h…" at bounding box center [311, 89] width 102 height 49
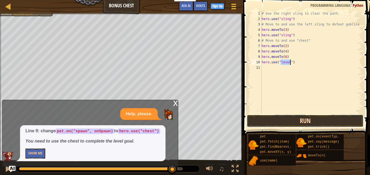
click at [277, 117] on button "Run" at bounding box center [304, 121] width 117 height 12
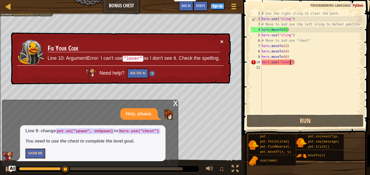
click at [222, 42] on button "×" at bounding box center [221, 42] width 3 height 6
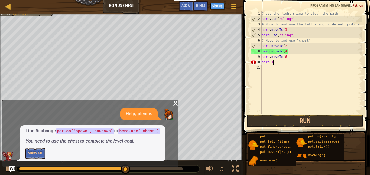
click at [290, 64] on div "# Use the right sling to clear the path. hero . use ( "sling" ) # Move to and u…" at bounding box center [310, 68] width 101 height 114
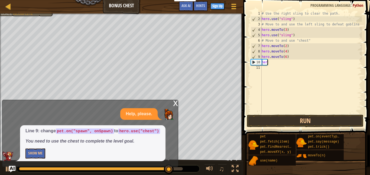
scroll to position [2, 0]
type textarea "h"
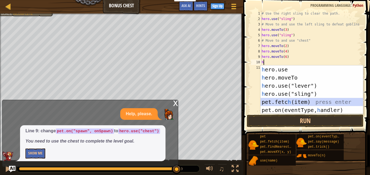
click at [314, 102] on div "h ero.use press enter h ero.moveTo press enter h ero.use("lever") press enter h…" at bounding box center [311, 97] width 102 height 65
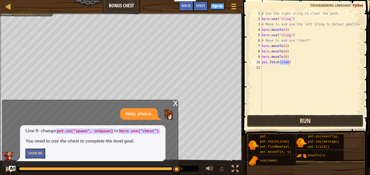
click at [310, 121] on button "Run" at bounding box center [304, 121] width 117 height 12
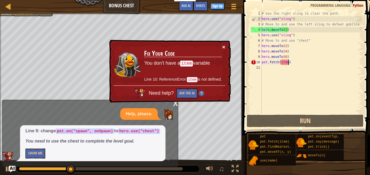
click at [225, 47] on div "× Fix Your Code You don't have a item variable Line 10: ReferenceError: item is…" at bounding box center [169, 71] width 123 height 65
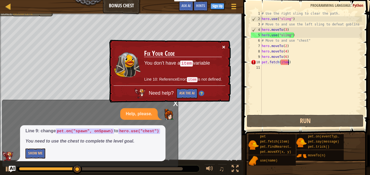
click at [225, 47] on div "× Fix Your Code You don't have a item variable Line 10: ReferenceError: item is…" at bounding box center [169, 71] width 123 height 63
click at [224, 44] on button "×" at bounding box center [223, 47] width 3 height 6
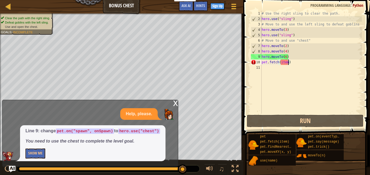
click at [292, 65] on div "# Use the right sling to clear the path. hero . use ( "sling" ) # Move to and u…" at bounding box center [310, 68] width 101 height 114
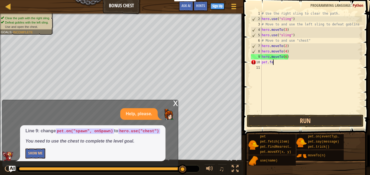
type textarea "p"
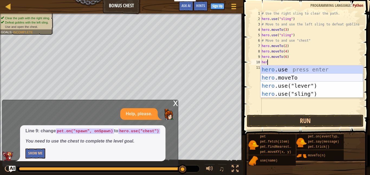
scroll to position [2, 1]
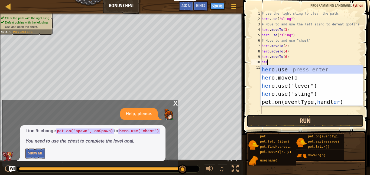
click at [312, 121] on button "Run" at bounding box center [304, 121] width 117 height 12
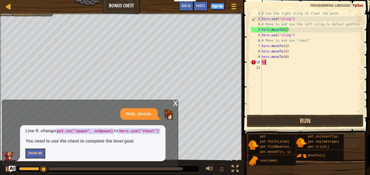
scroll to position [2, 0]
type textarea "h"
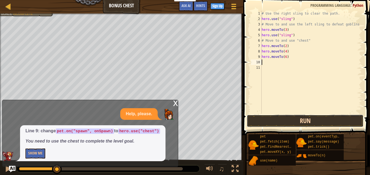
click at [263, 120] on button "Run" at bounding box center [304, 121] width 117 height 12
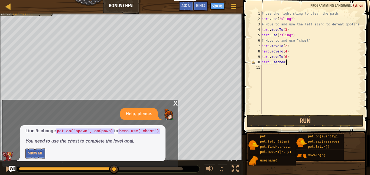
scroll to position [2, 4]
click at [276, 65] on div "# Use the right sling to clear the path. hero . use ( "sling" ) # Move to and u…" at bounding box center [310, 68] width 101 height 114
click at [335, 28] on div "# Use the right sling to clear the path. hero . use ( "sling" ) # Move to and u…" at bounding box center [310, 68] width 101 height 114
click at [336, 124] on button "Run" at bounding box center [304, 121] width 117 height 12
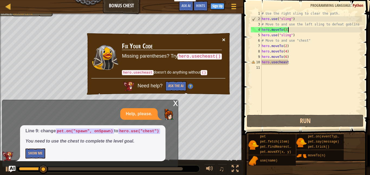
click at [224, 40] on button "×" at bounding box center [223, 40] width 3 height 6
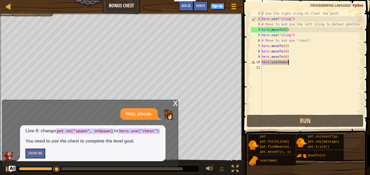
click at [291, 65] on div "# Use the right sling to clear the path. hero . use ( "sling" ) # Move to and u…" at bounding box center [310, 68] width 101 height 114
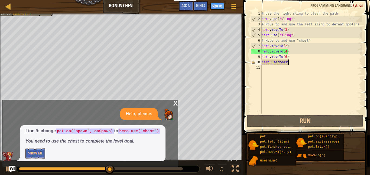
click at [277, 64] on div "# Use the right sling to clear the path. hero . use ( "sling" ) # Move to and u…" at bounding box center [310, 68] width 101 height 114
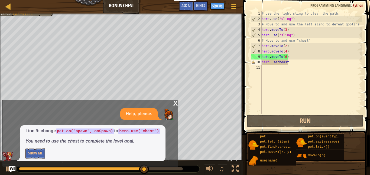
type textarea "hero.use(cheast"
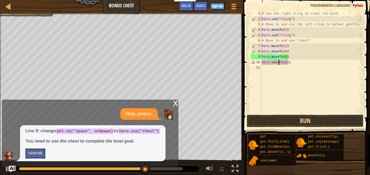
scroll to position [2, 2]
click at [289, 65] on div "# Use the right sling to clear the path. hero . use ( "sling" ) # Move to and u…" at bounding box center [310, 68] width 101 height 114
click at [292, 62] on div "# Use the right sling to clear the path. hero . use ( "sling" ) # Move to and u…" at bounding box center [310, 68] width 101 height 114
type textarea "hero.use(cheast)"
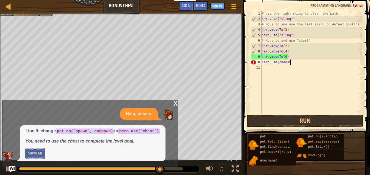
scroll to position [2, 4]
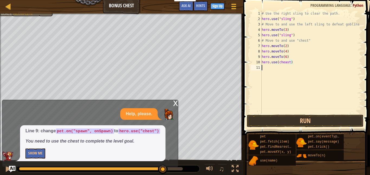
click at [315, 96] on div "# Use the right sling to clear the path. hero . use ( "sling" ) # Move to and u…" at bounding box center [310, 68] width 101 height 114
click at [291, 123] on button "Run" at bounding box center [304, 121] width 117 height 12
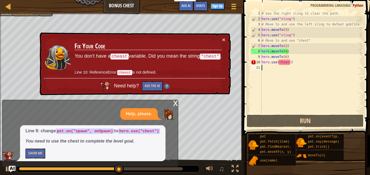
click at [285, 64] on div "# Use the right sling to clear the path. hero . use ( "sling" ) # Move to and u…" at bounding box center [310, 68] width 101 height 114
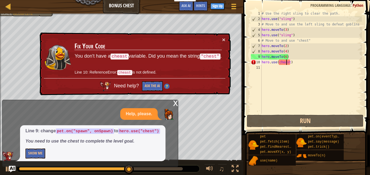
type textarea "hero.use(chest)"
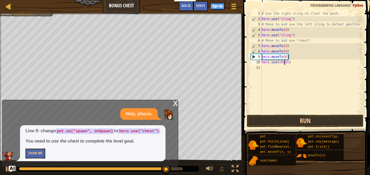
click at [314, 80] on div "# Use the right sling to clear the path. hero . use ( "sling" ) # Move to and u…" at bounding box center [310, 68] width 101 height 114
click at [295, 63] on div "# Use the right sling to clear the path. hero . use ( "sling" ) # Move to and u…" at bounding box center [310, 68] width 101 height 114
type textarea "hero.use(chest)"
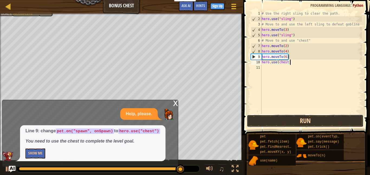
click at [312, 121] on button "Run" at bounding box center [304, 121] width 117 height 12
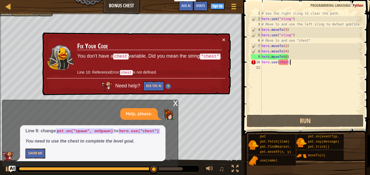
click at [278, 66] on div "# Use the right sling to clear the path. hero . use ( "sling" ) # Move to and u…" at bounding box center [310, 68] width 101 height 114
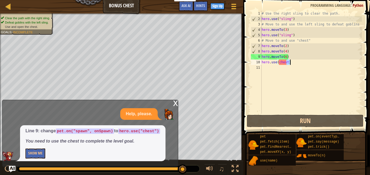
click at [288, 62] on div "# Use the right sling to clear the path. hero . use ( "sling" ) # Move to and u…" at bounding box center [310, 68] width 101 height 114
click at [288, 62] on div "# Use the right sling to clear the path. hero . use ( "sling" ) # Move to and u…" at bounding box center [310, 62] width 101 height 103
click at [294, 62] on div "# Use the right sling to clear the path. hero . use ( "sling" ) # Move to and u…" at bounding box center [310, 68] width 101 height 114
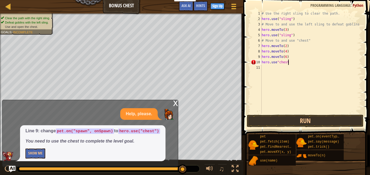
scroll to position [2, 4]
click at [288, 117] on button "Run" at bounding box center [304, 121] width 117 height 12
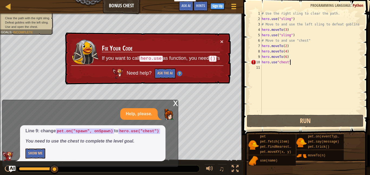
click at [276, 63] on div "# Use the right sling to clear the path. hero . use ( "sling" ) # Move to and u…" at bounding box center [310, 68] width 101 height 114
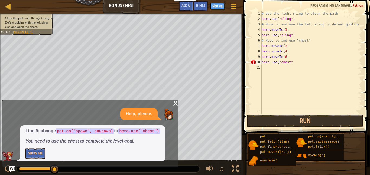
click at [291, 64] on div "# Use the right sling to clear the path. hero . use ( "sling" ) # Move to and u…" at bounding box center [310, 68] width 101 height 114
type textarea "hero.use("chest")"
click at [303, 120] on button "Run" at bounding box center [304, 121] width 117 height 12
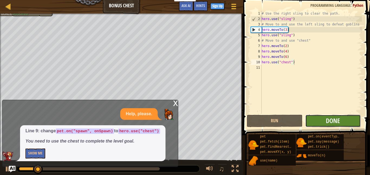
click at [317, 122] on button "Done" at bounding box center [332, 121] width 55 height 12
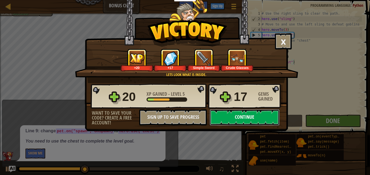
click at [257, 121] on button "Continue" at bounding box center [244, 117] width 70 height 16
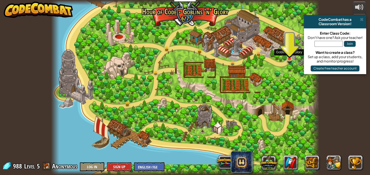
click at [288, 57] on img at bounding box center [289, 50] width 6 height 17
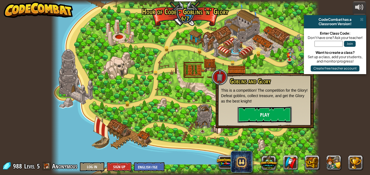
click at [282, 115] on button "Play" at bounding box center [264, 115] width 54 height 16
